Goal: Task Accomplishment & Management: Complete application form

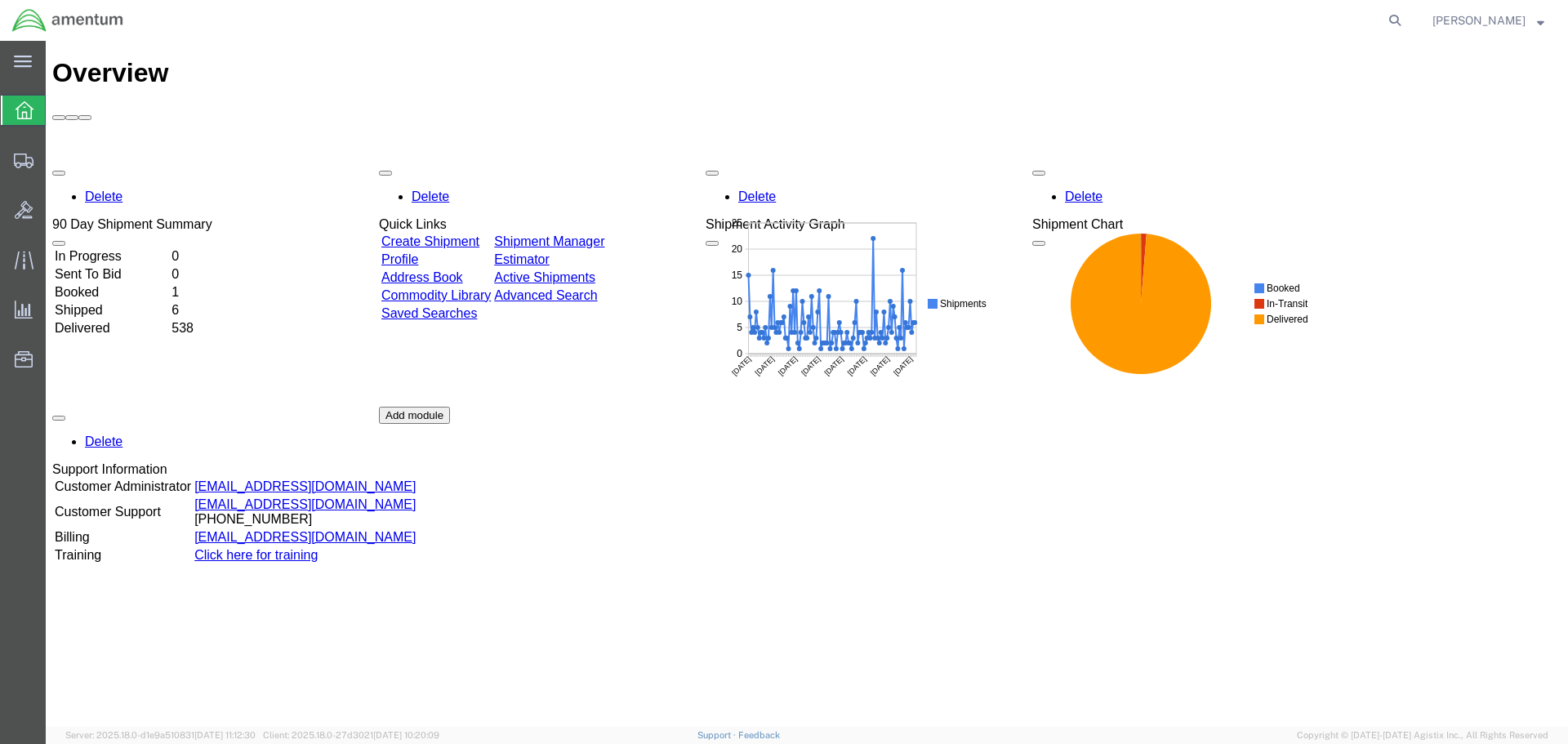
click at [443, 235] on link "Create Shipment" at bounding box center [430, 242] width 98 height 14
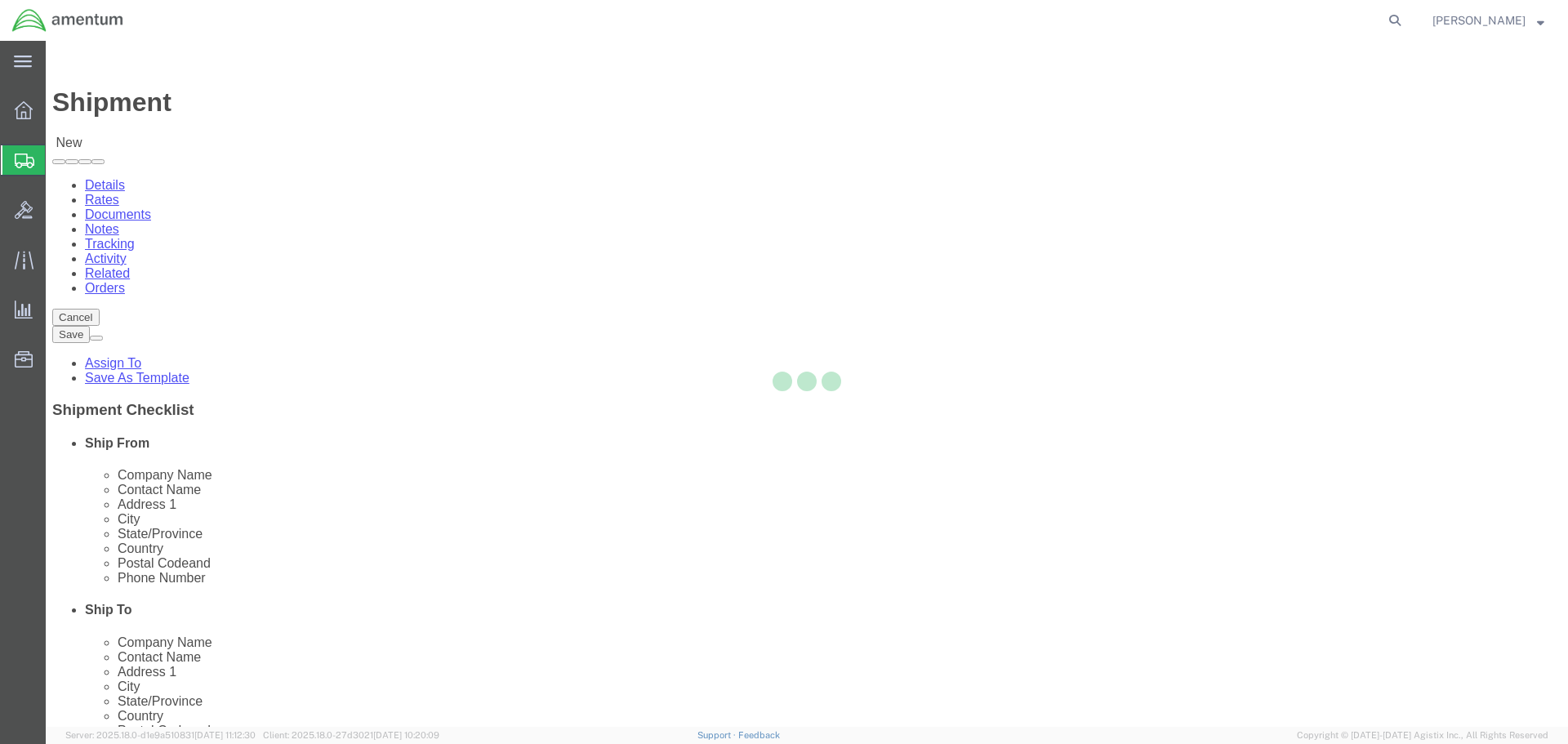
select select
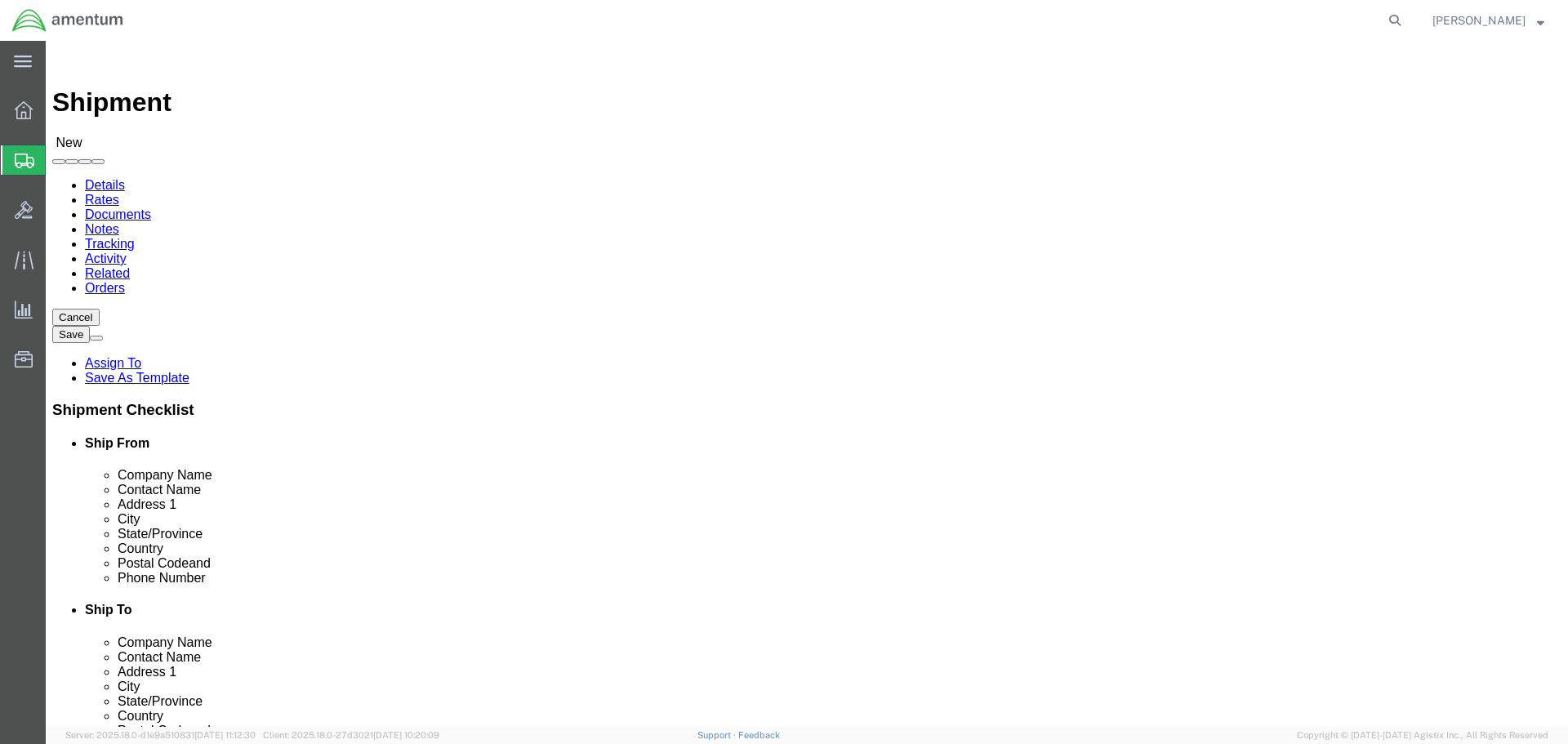
select select "MYPROFILE"
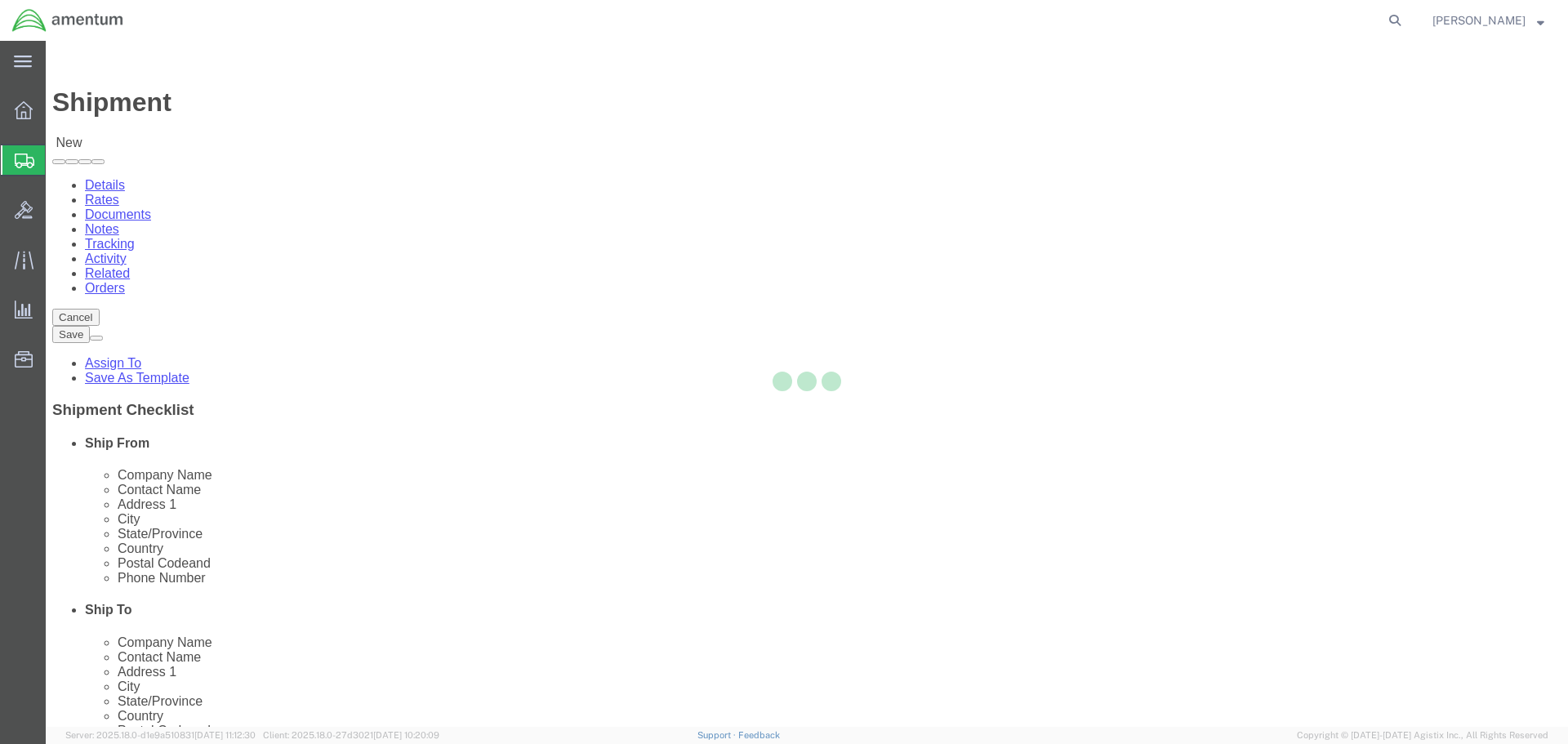
type input "Amentum Services, Inc."
type input "Nick Riddle"
type input "4640 Subchaser Ct"
type input "Building 200"
type input "Jacksonville"
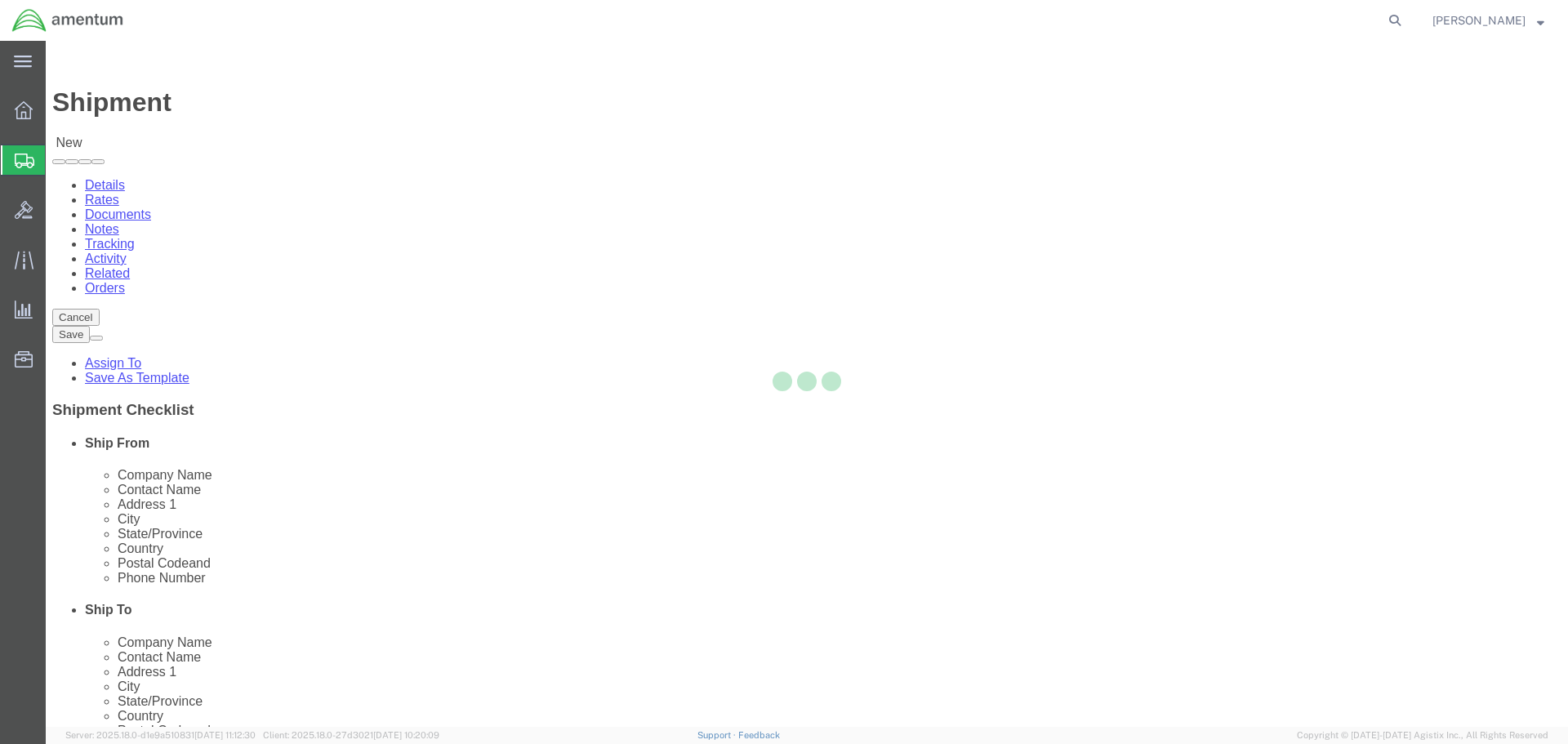
type input "32244"
type input "904-908-4495"
type input "309"
type input "nicholas.l.riddle@associates.cbp.dhs.gov"
checkbox input "true"
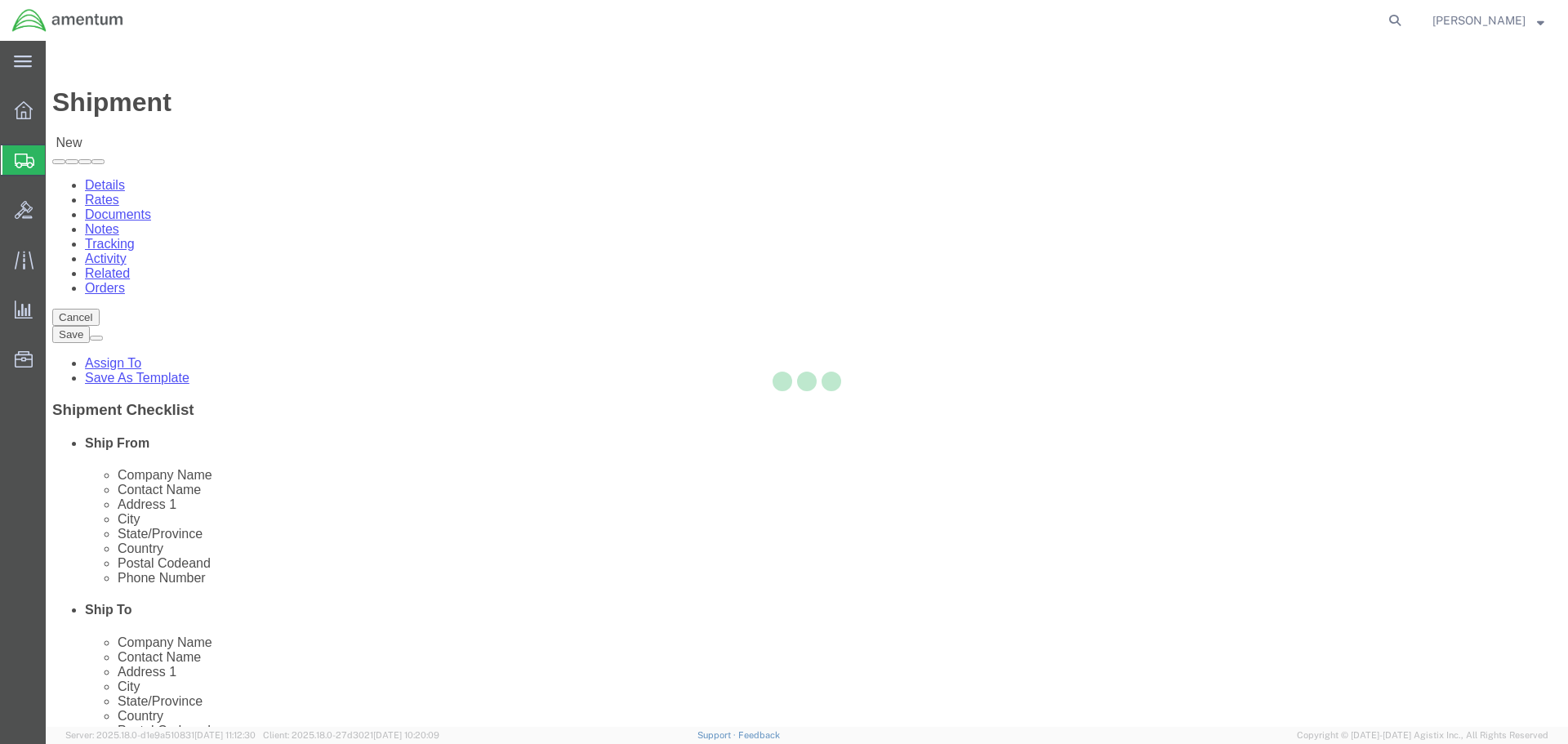
select select "FL"
